Goal: Check status: Check status

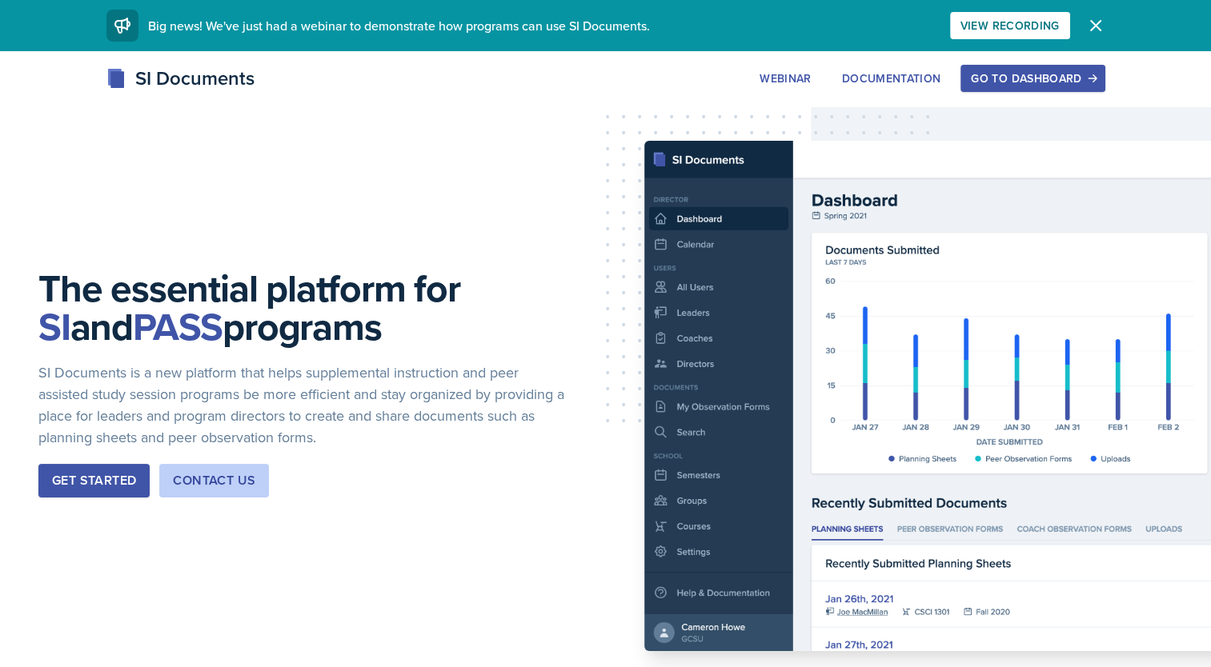
click at [1039, 72] on div "Go to Dashboard" at bounding box center [1032, 78] width 123 height 13
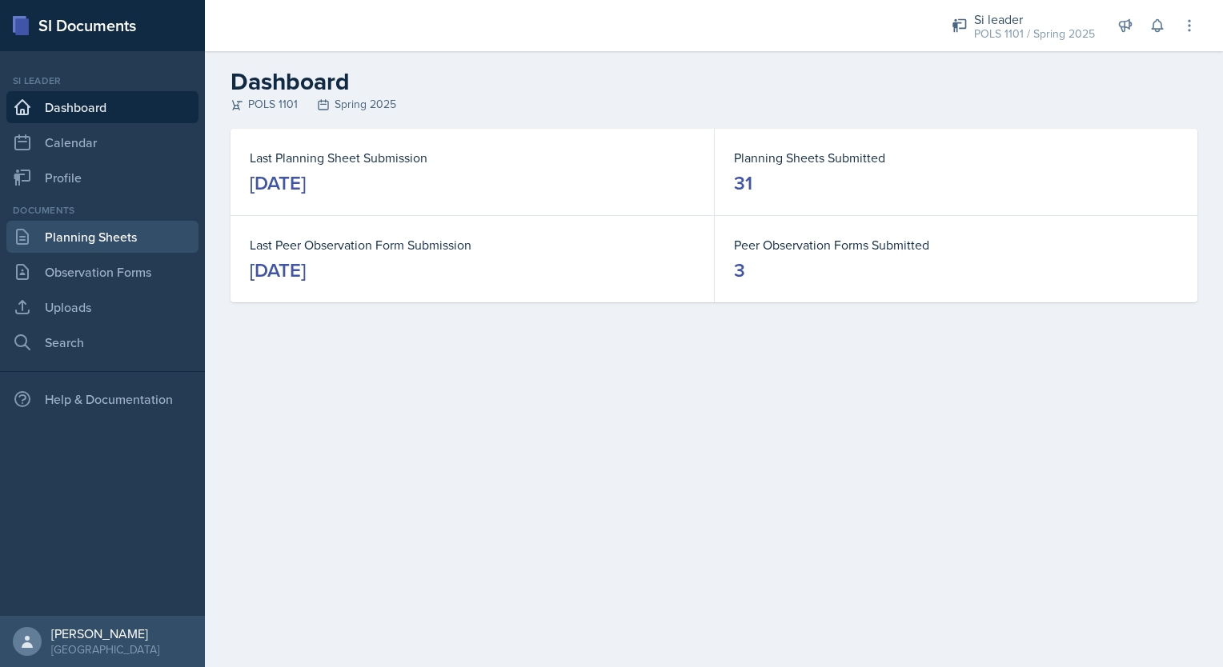
click at [117, 234] on link "Planning Sheets" at bounding box center [102, 237] width 192 height 32
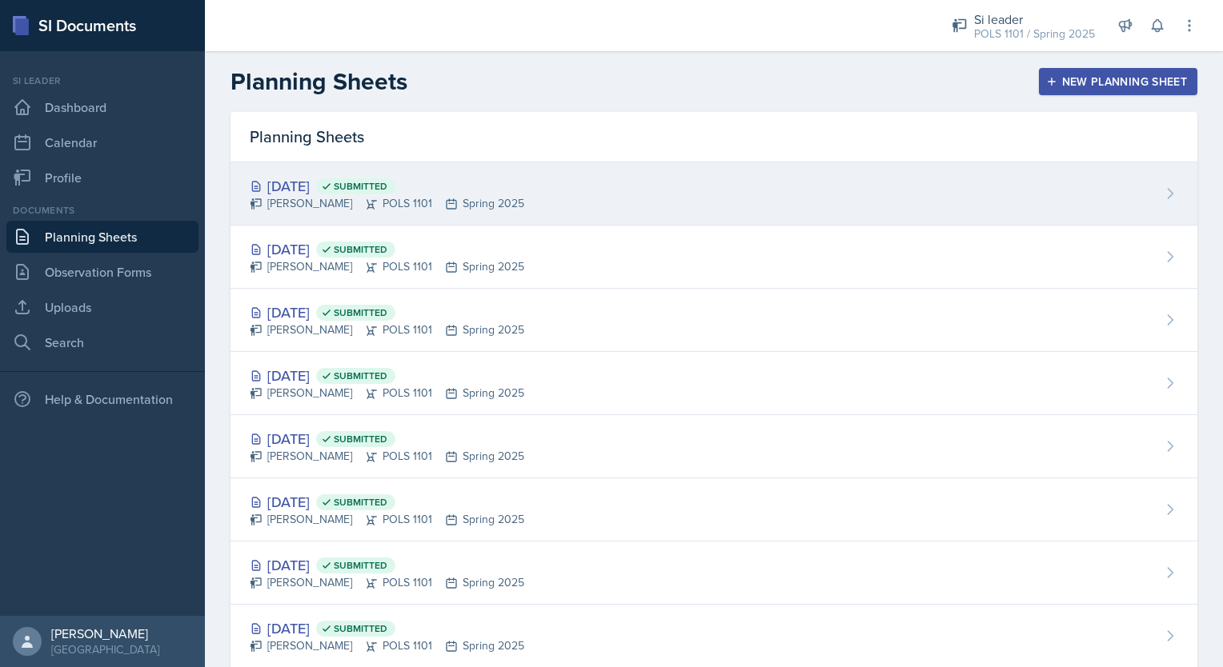
click at [336, 219] on div "[DATE] Submitted [PERSON_NAME] POLS 1101 Spring 2025" at bounding box center [713, 193] width 967 height 63
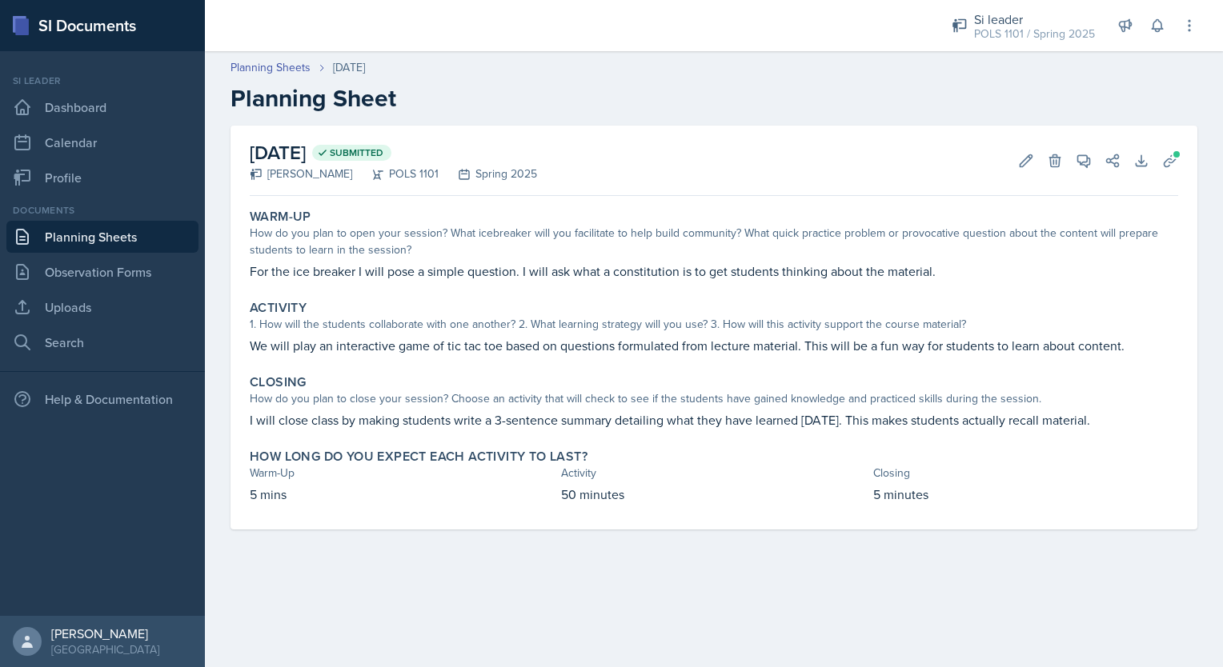
click at [147, 234] on link "Planning Sheets" at bounding box center [102, 237] width 192 height 32
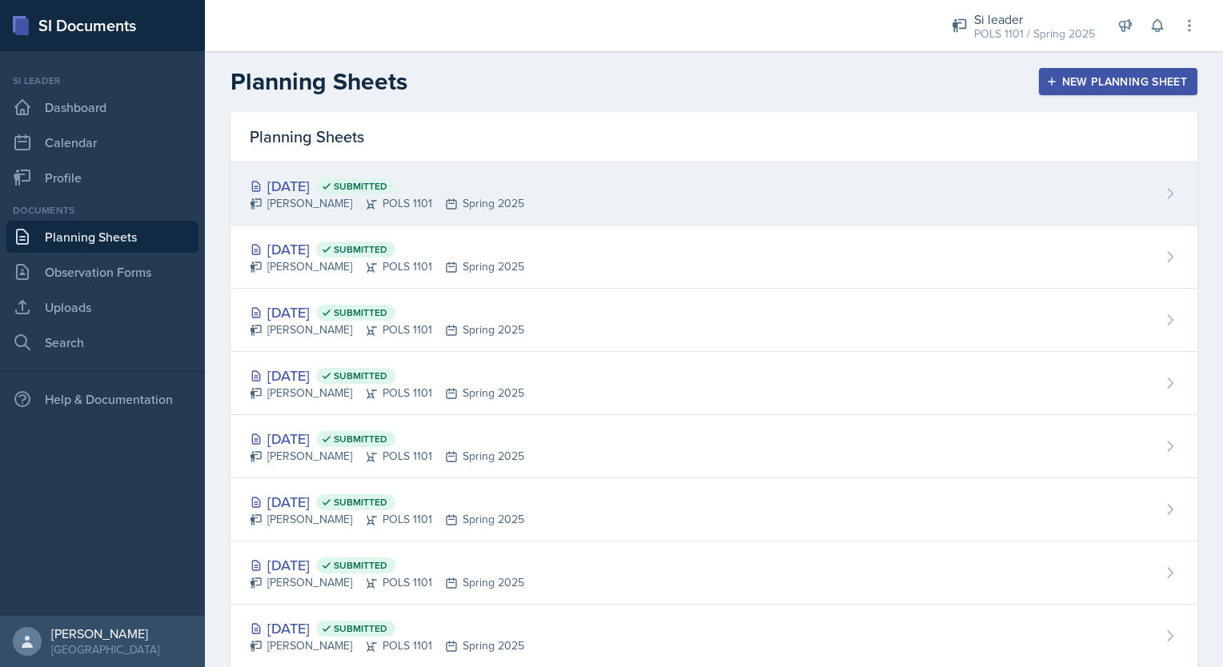
click at [1168, 192] on div "[DATE] Submitted [PERSON_NAME] POLS 1101 Spring 2025" at bounding box center [713, 193] width 967 height 63
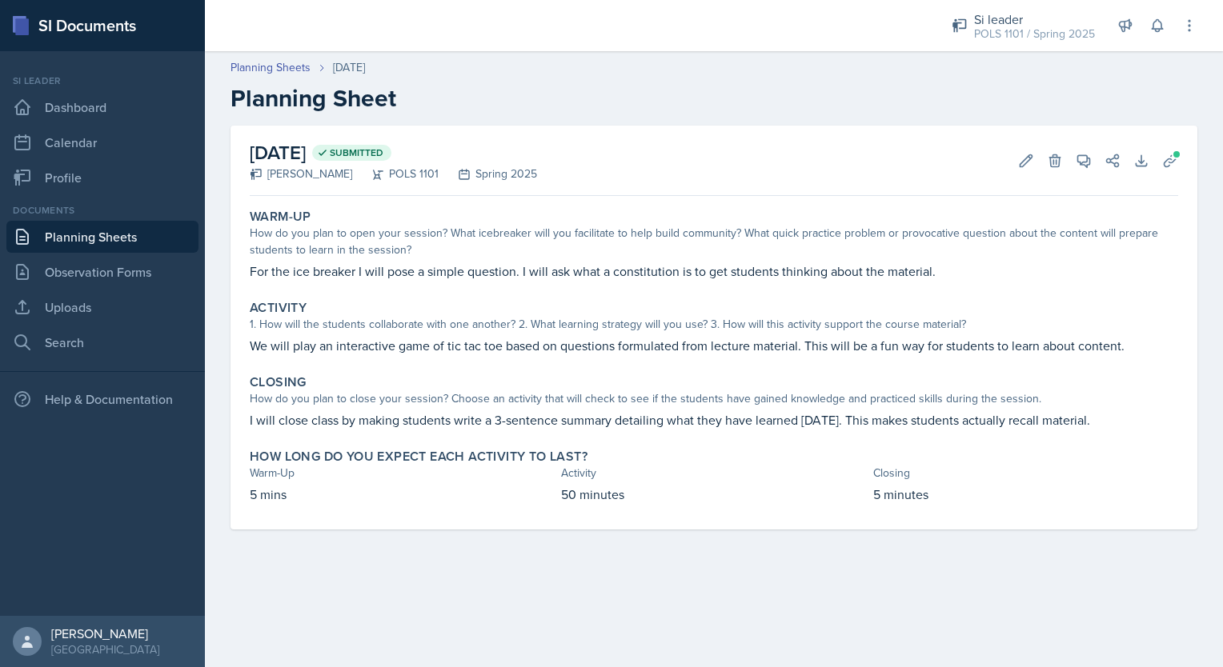
click at [383, 158] on span "Submitted" at bounding box center [357, 152] width 54 height 13
click at [98, 231] on link "Planning Sheets" at bounding box center [102, 237] width 192 height 32
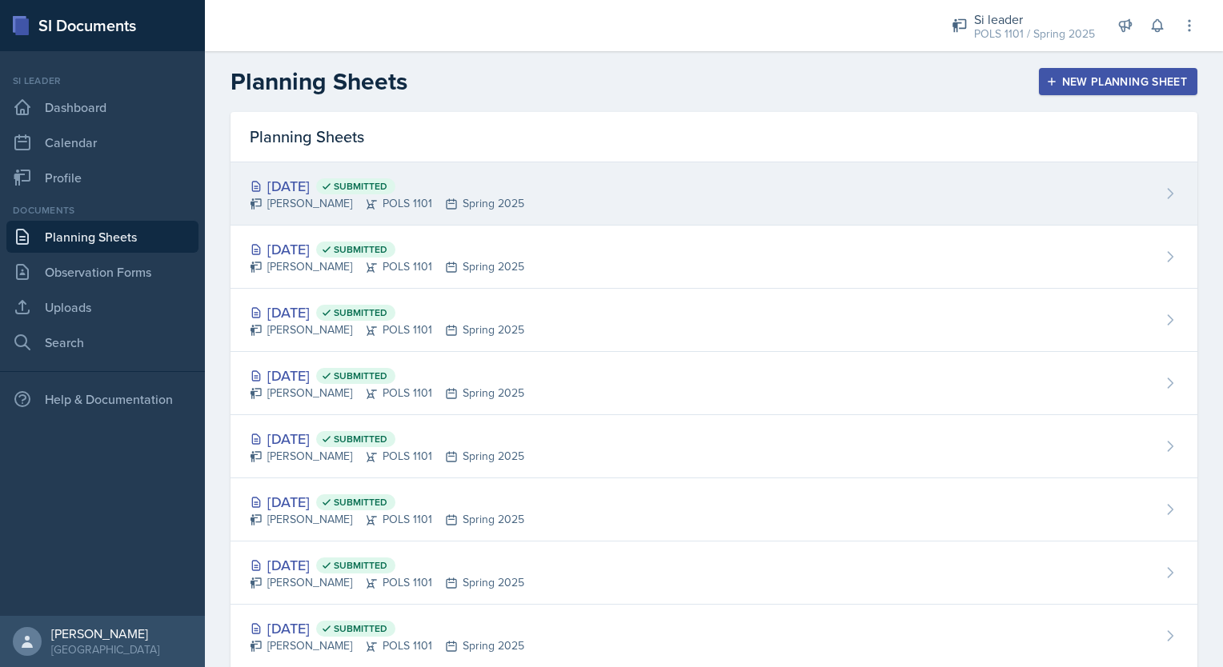
click at [463, 210] on div "[PERSON_NAME] POLS 1101 Spring 2025" at bounding box center [387, 203] width 274 height 17
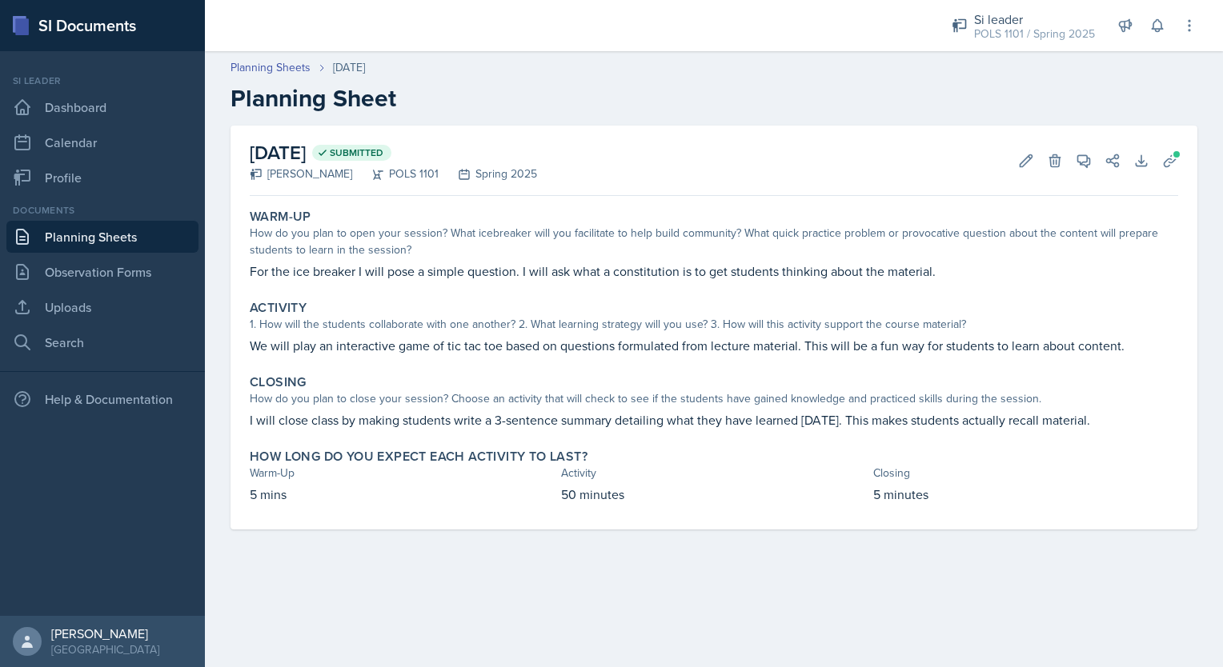
click at [378, 155] on h2 "[DATE] Submitted" at bounding box center [393, 152] width 287 height 29
click at [90, 237] on link "Planning Sheets" at bounding box center [102, 237] width 192 height 32
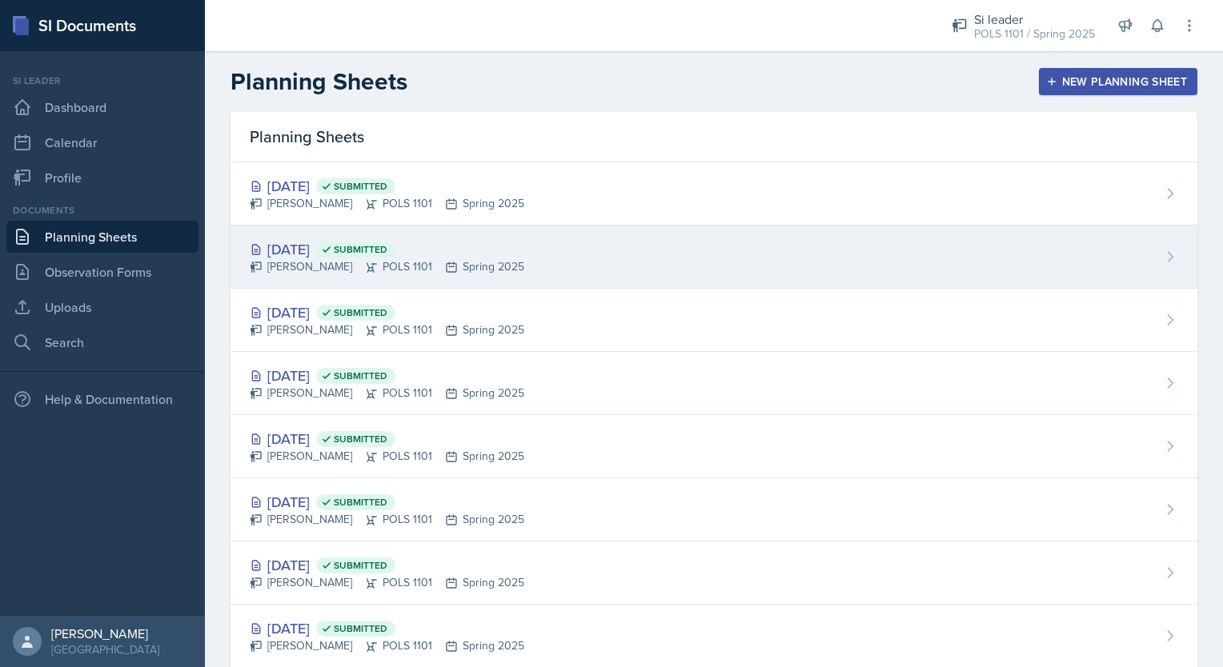
click at [407, 282] on div "[DATE] Submitted [PERSON_NAME] POLS 1101 Spring 2025" at bounding box center [713, 257] width 967 height 63
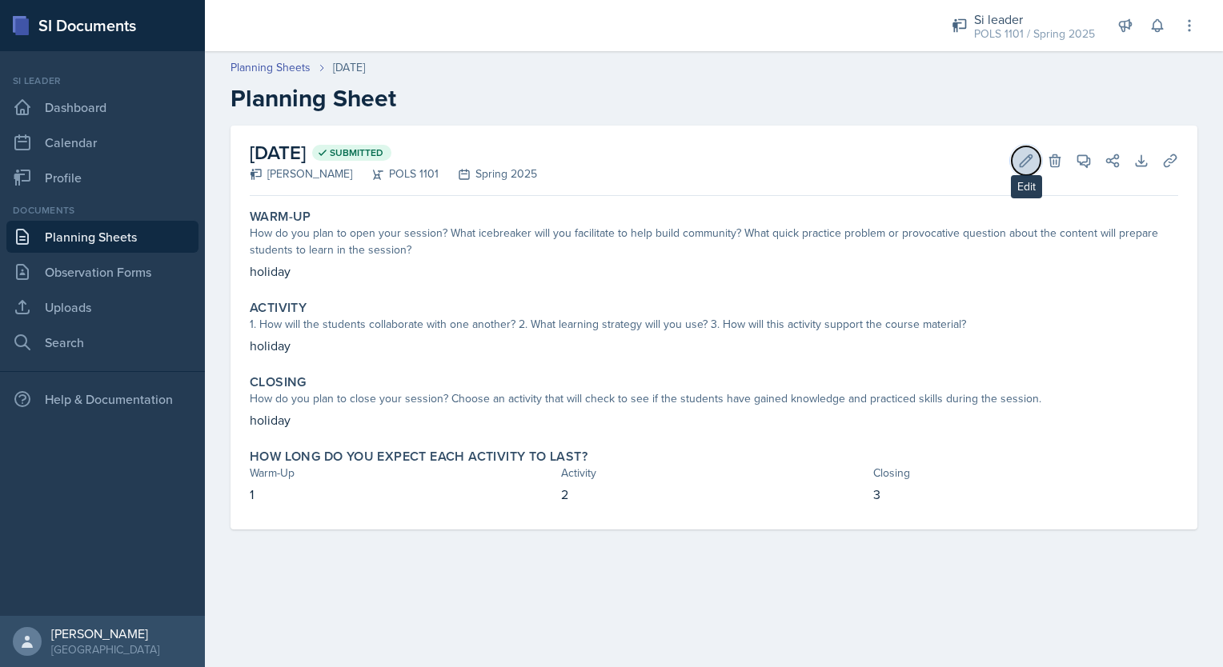
click at [1023, 158] on icon at bounding box center [1026, 161] width 16 height 16
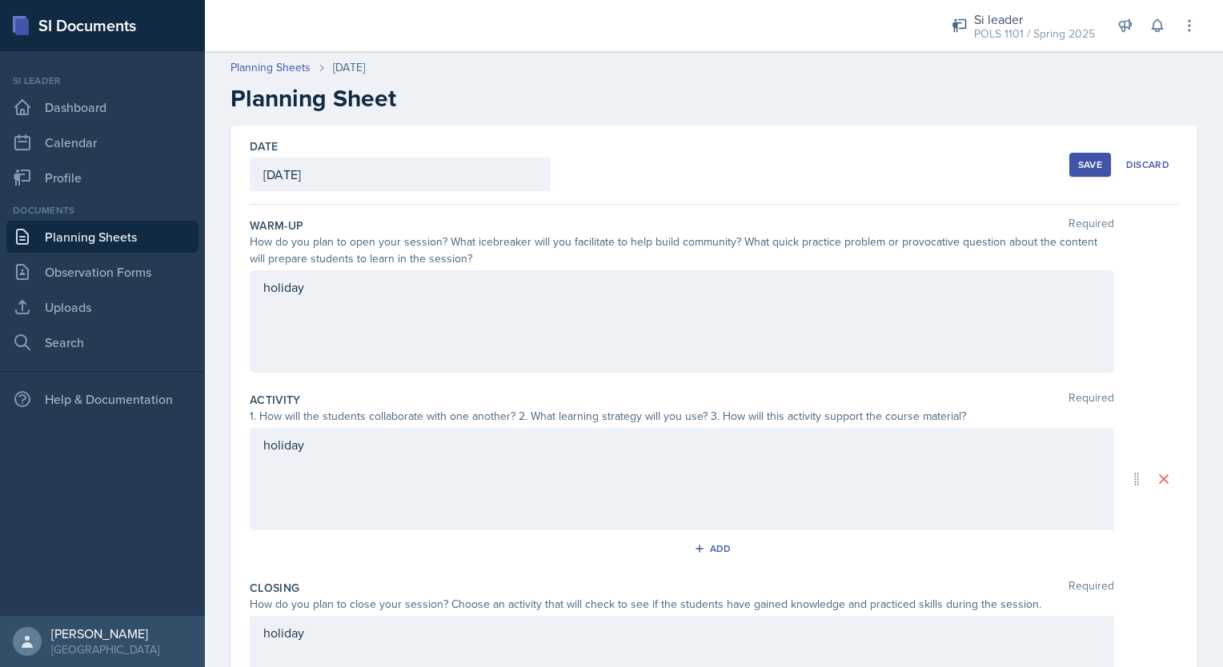
click at [412, 174] on div "[DATE]" at bounding box center [400, 175] width 301 height 34
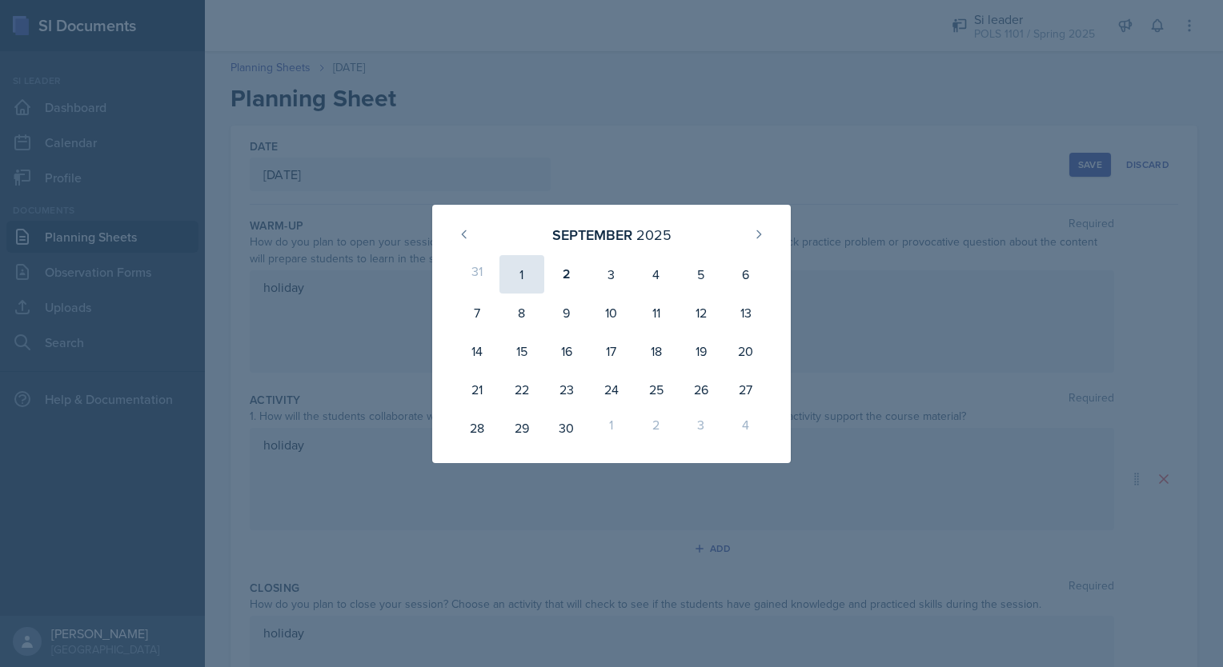
click at [525, 276] on div "1" at bounding box center [521, 274] width 45 height 38
type input "[DATE]"
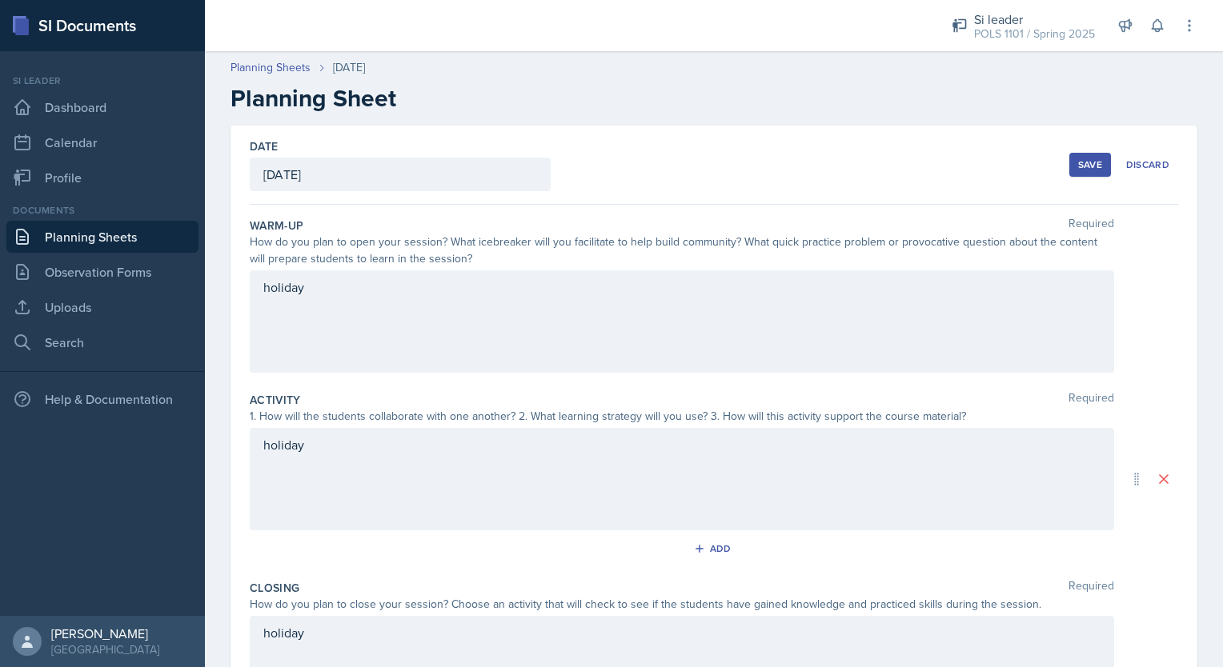
click at [1080, 150] on div "Save Discard" at bounding box center [1123, 164] width 109 height 37
click at [1078, 170] on div "Save" at bounding box center [1090, 164] width 24 height 13
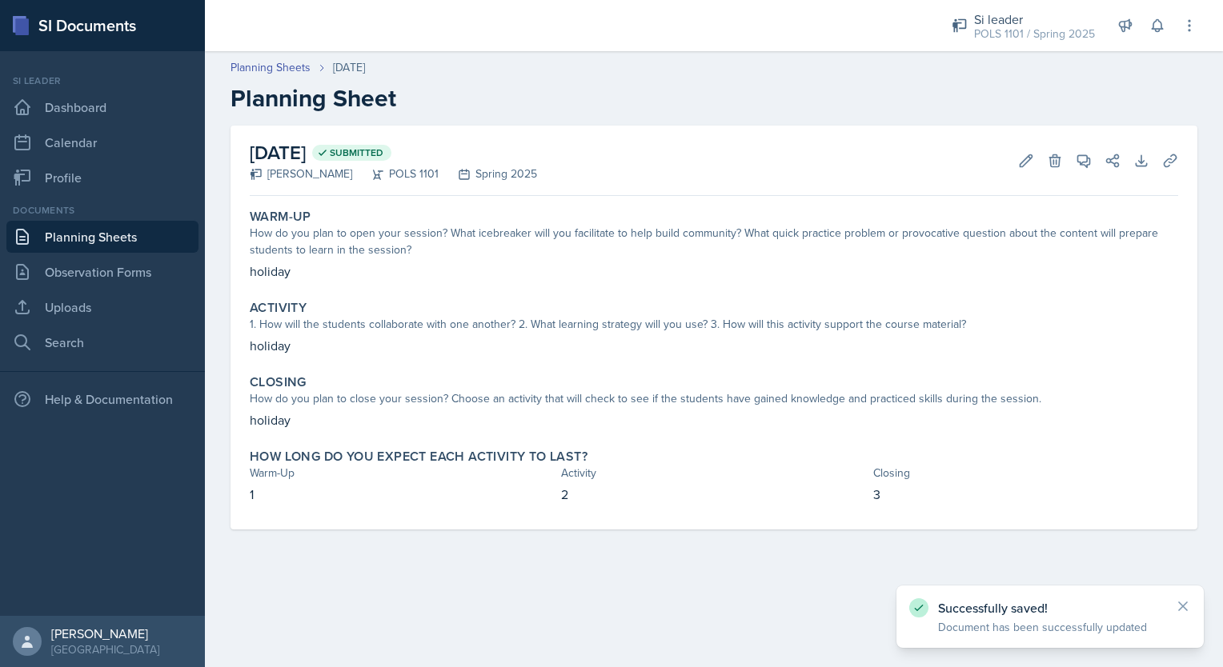
click at [99, 245] on link "Planning Sheets" at bounding box center [102, 237] width 192 height 32
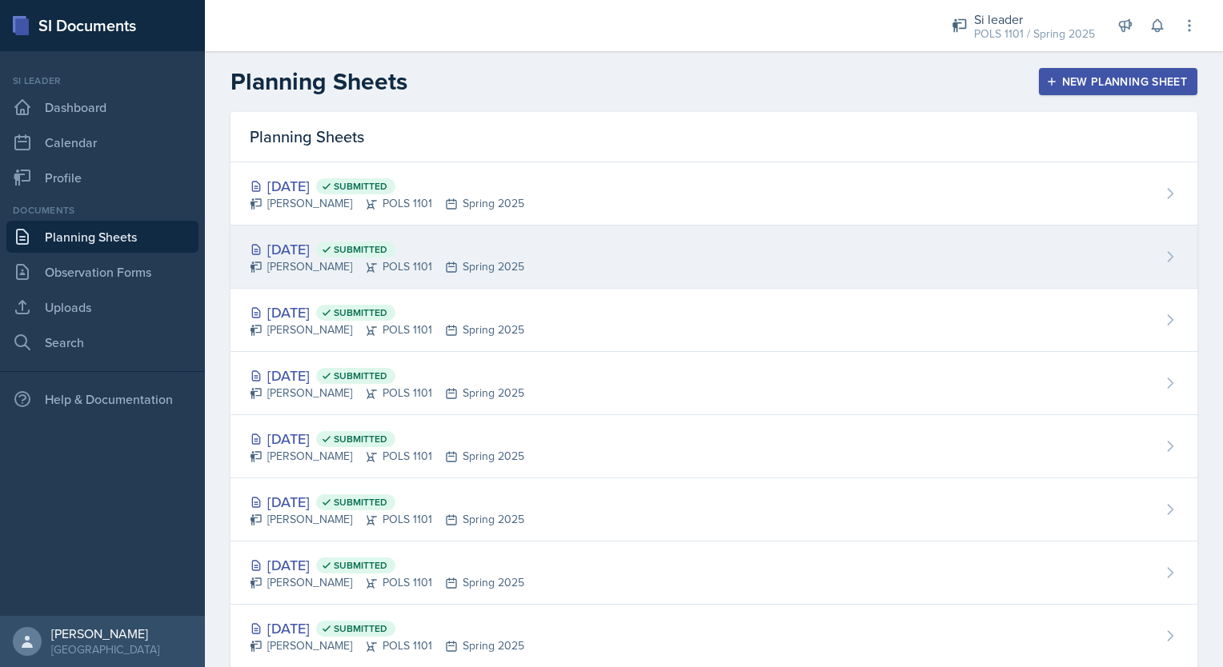
click at [564, 263] on div "[DATE] Submitted [PERSON_NAME] POLS 1101 Spring 2025" at bounding box center [713, 257] width 967 height 63
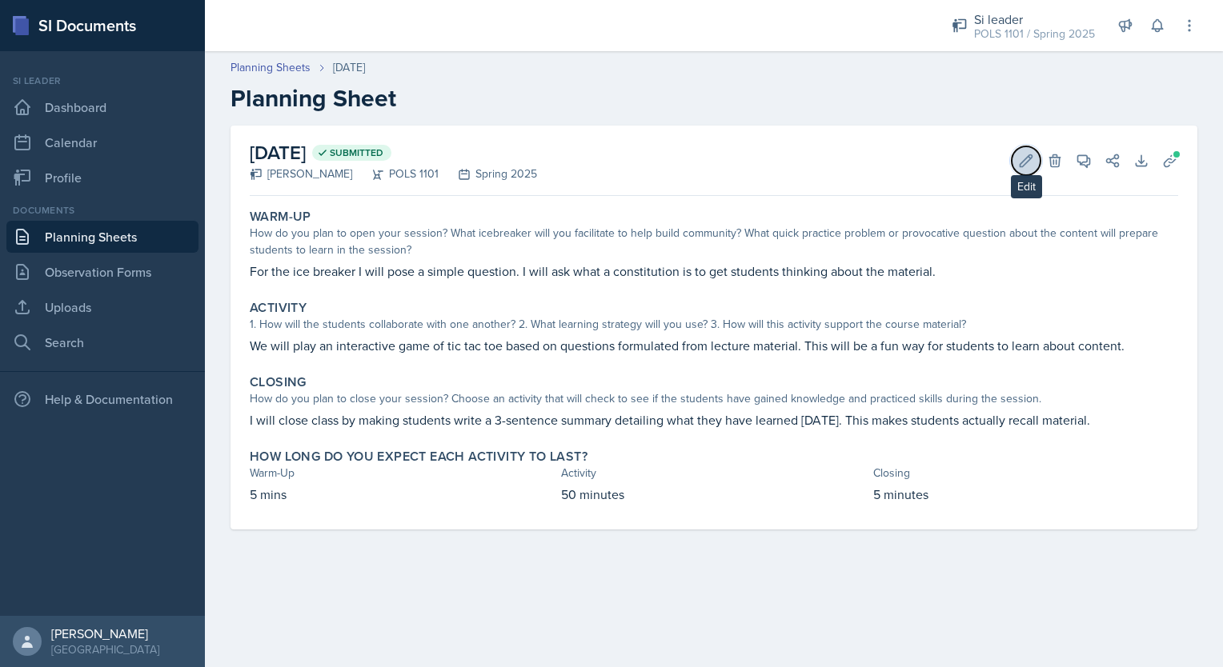
click at [1021, 155] on icon at bounding box center [1026, 161] width 16 height 16
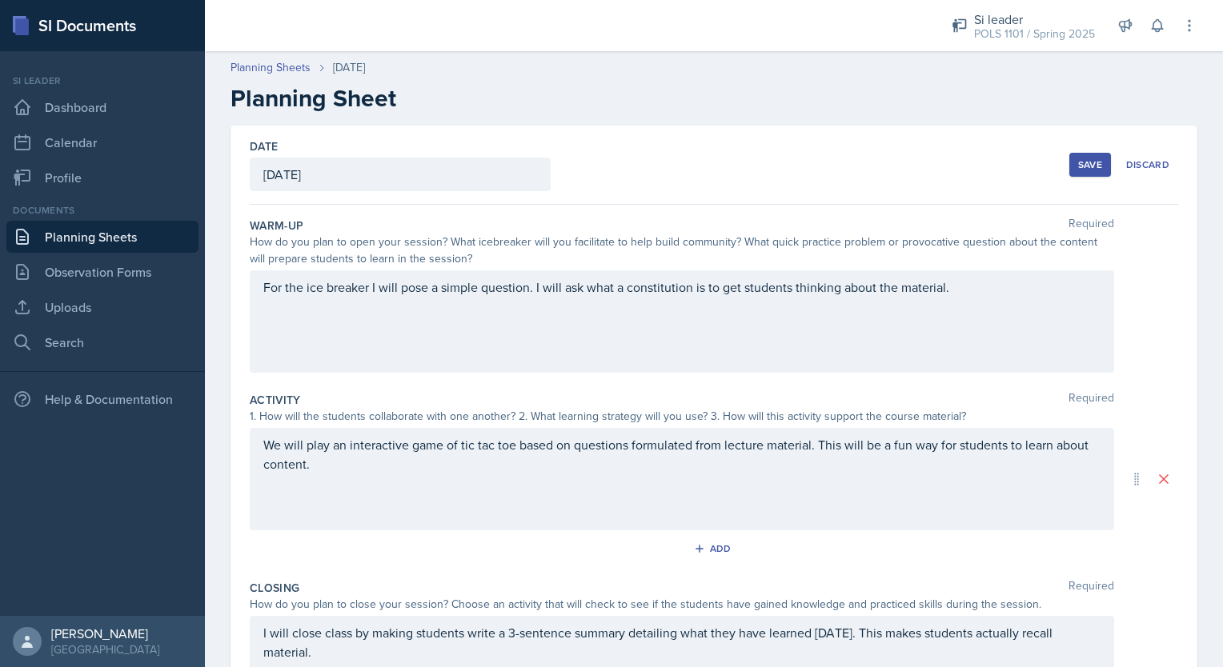
click at [318, 174] on div "[DATE]" at bounding box center [400, 175] width 301 height 34
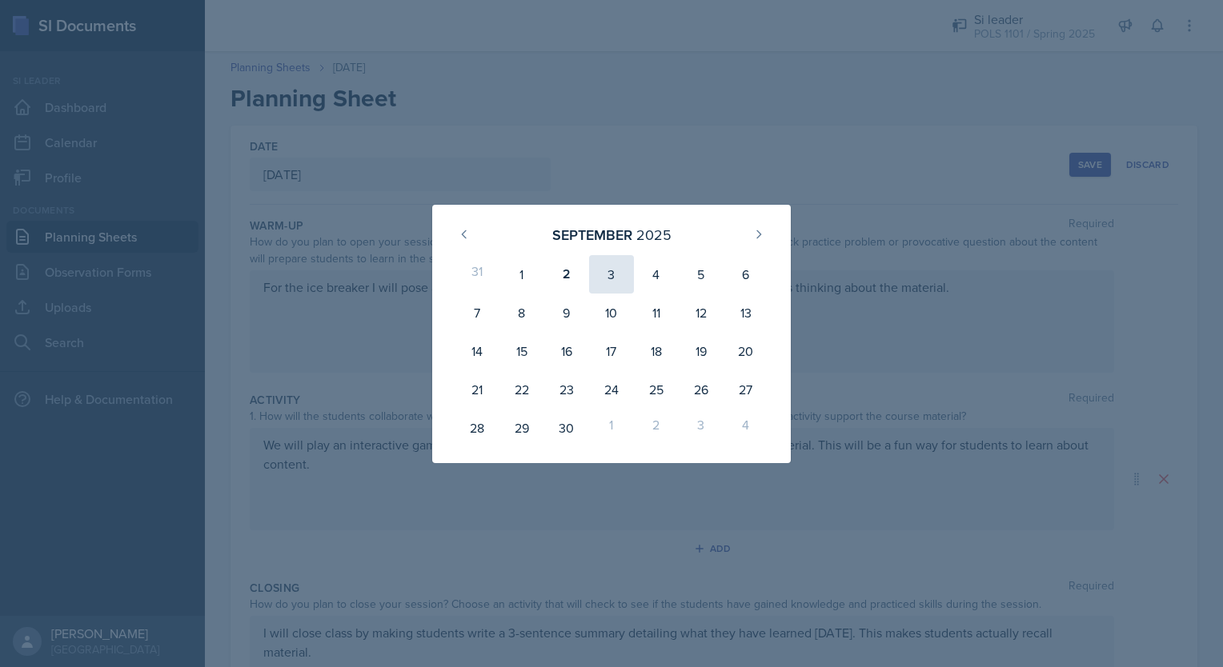
click at [616, 274] on div "3" at bounding box center [611, 274] width 45 height 38
type input "[DATE]"
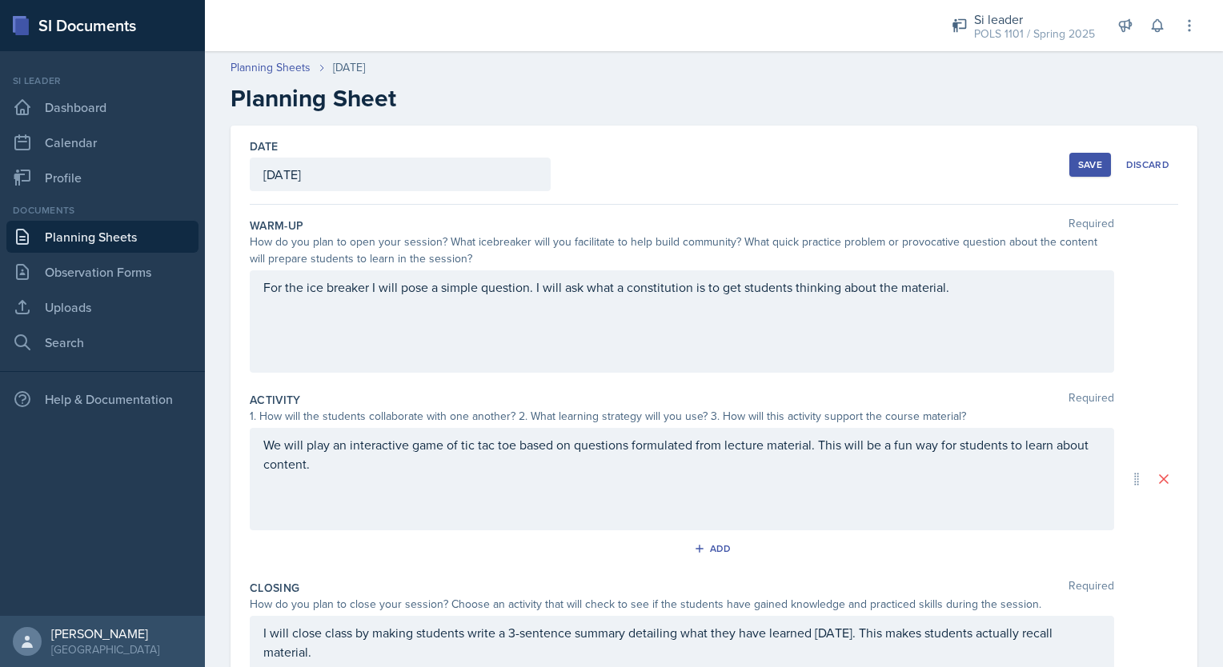
click at [1080, 166] on div "Save" at bounding box center [1090, 164] width 24 height 13
